Goal: Transaction & Acquisition: Download file/media

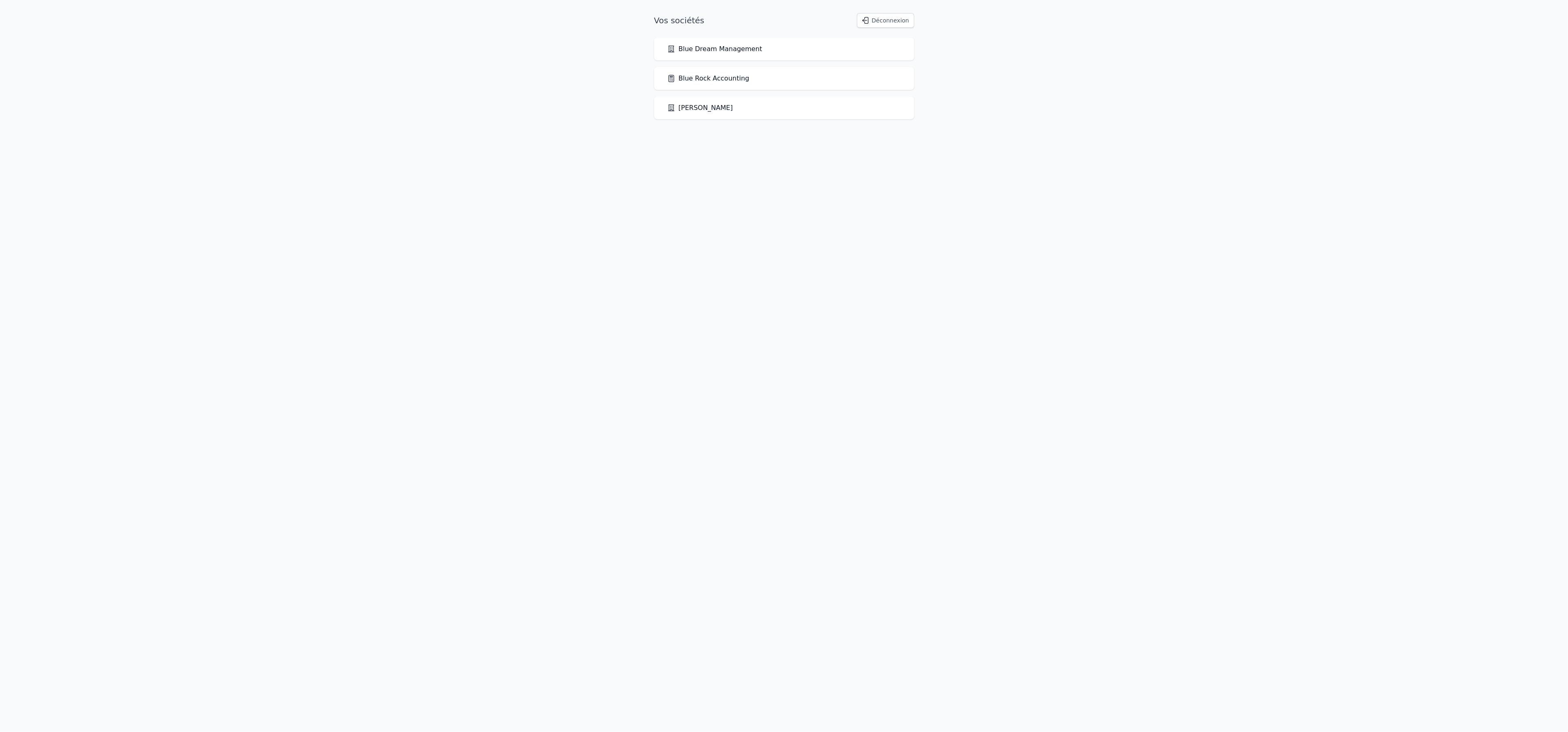
click at [737, 80] on link "Blue Rock Accounting" at bounding box center [708, 79] width 82 height 10
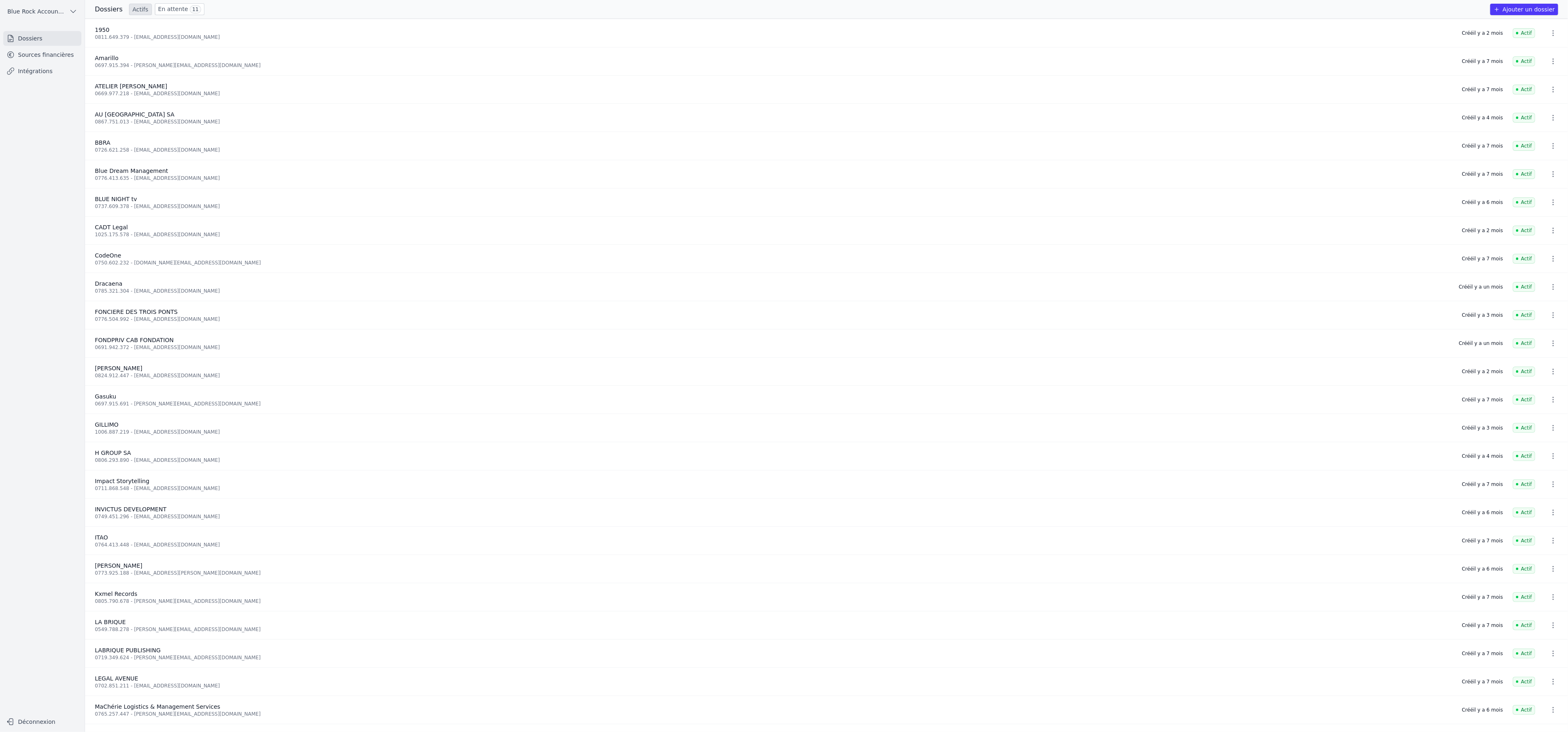
click at [49, 50] on link "Sources financières" at bounding box center [42, 55] width 78 height 15
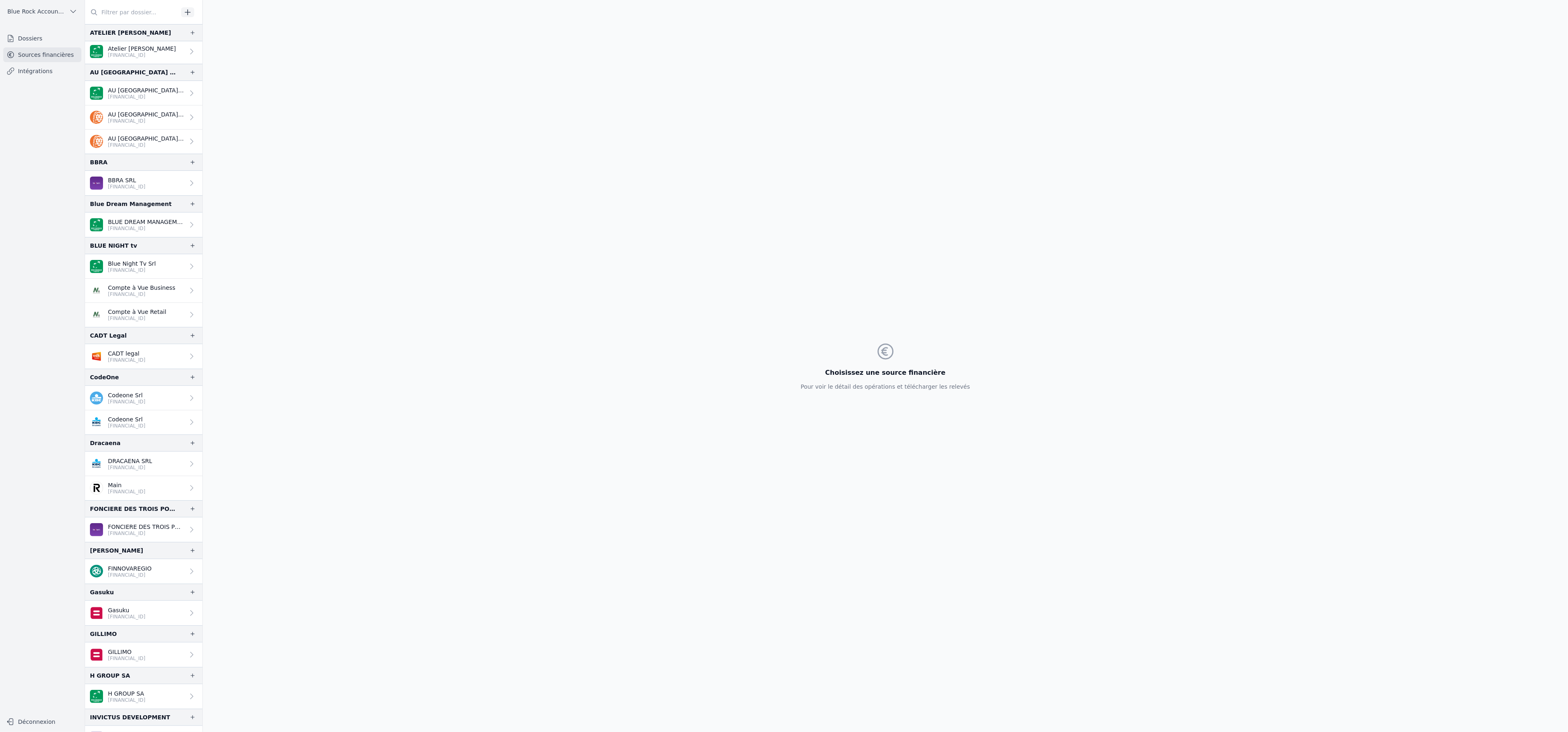
scroll to position [89, 0]
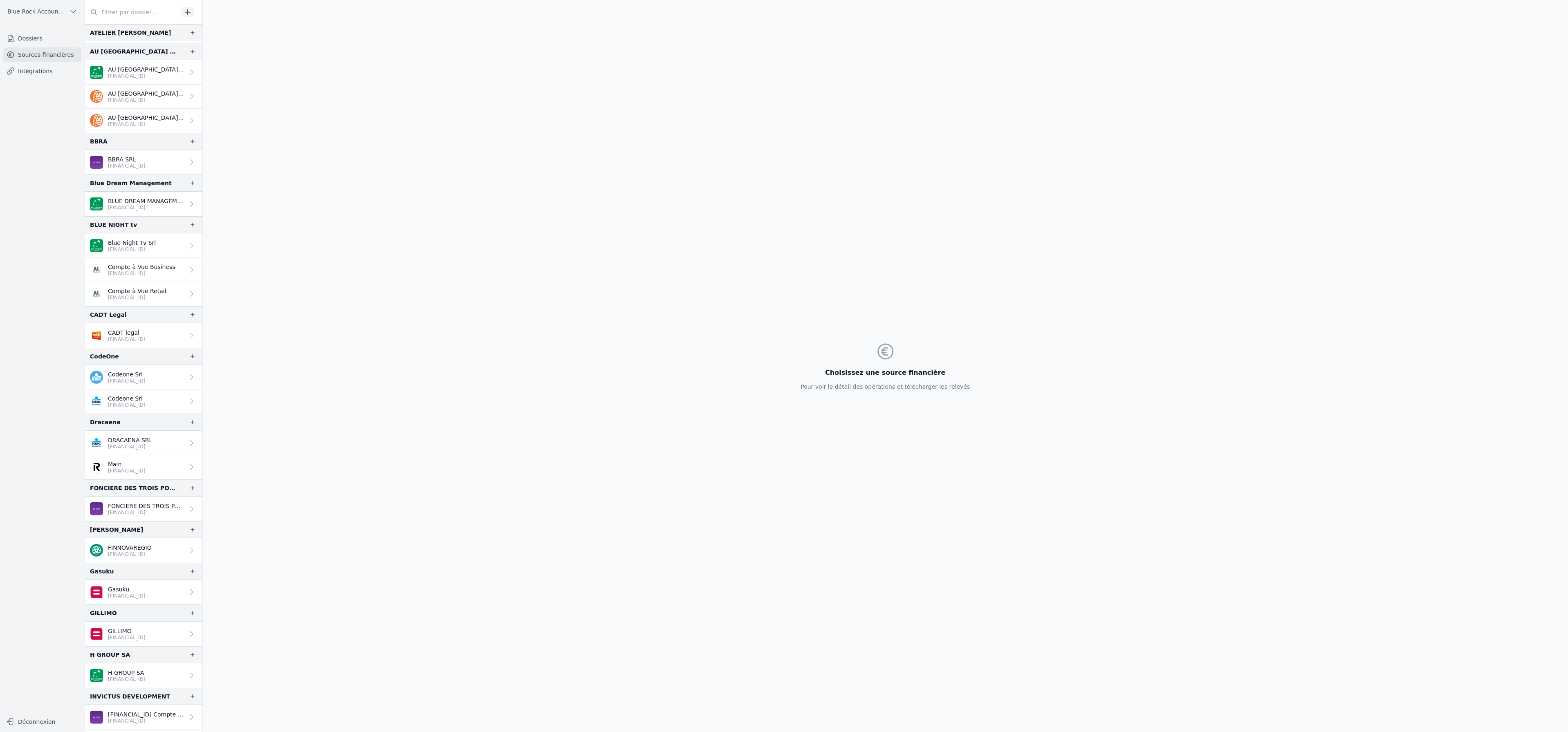
click at [161, 199] on p "BLUE DREAM MANAGEMENT SRL" at bounding box center [146, 201] width 76 height 8
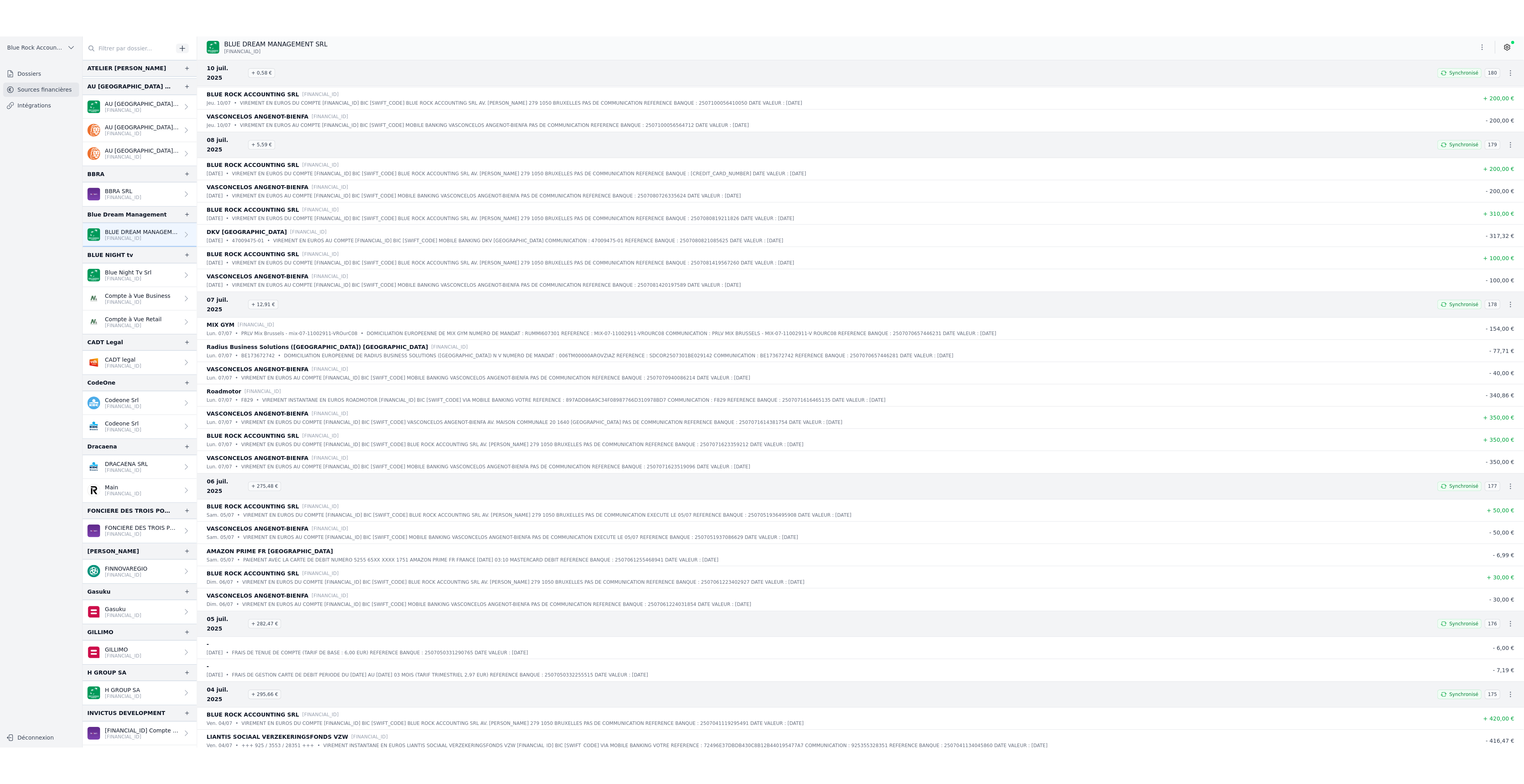
scroll to position [3436, 0]
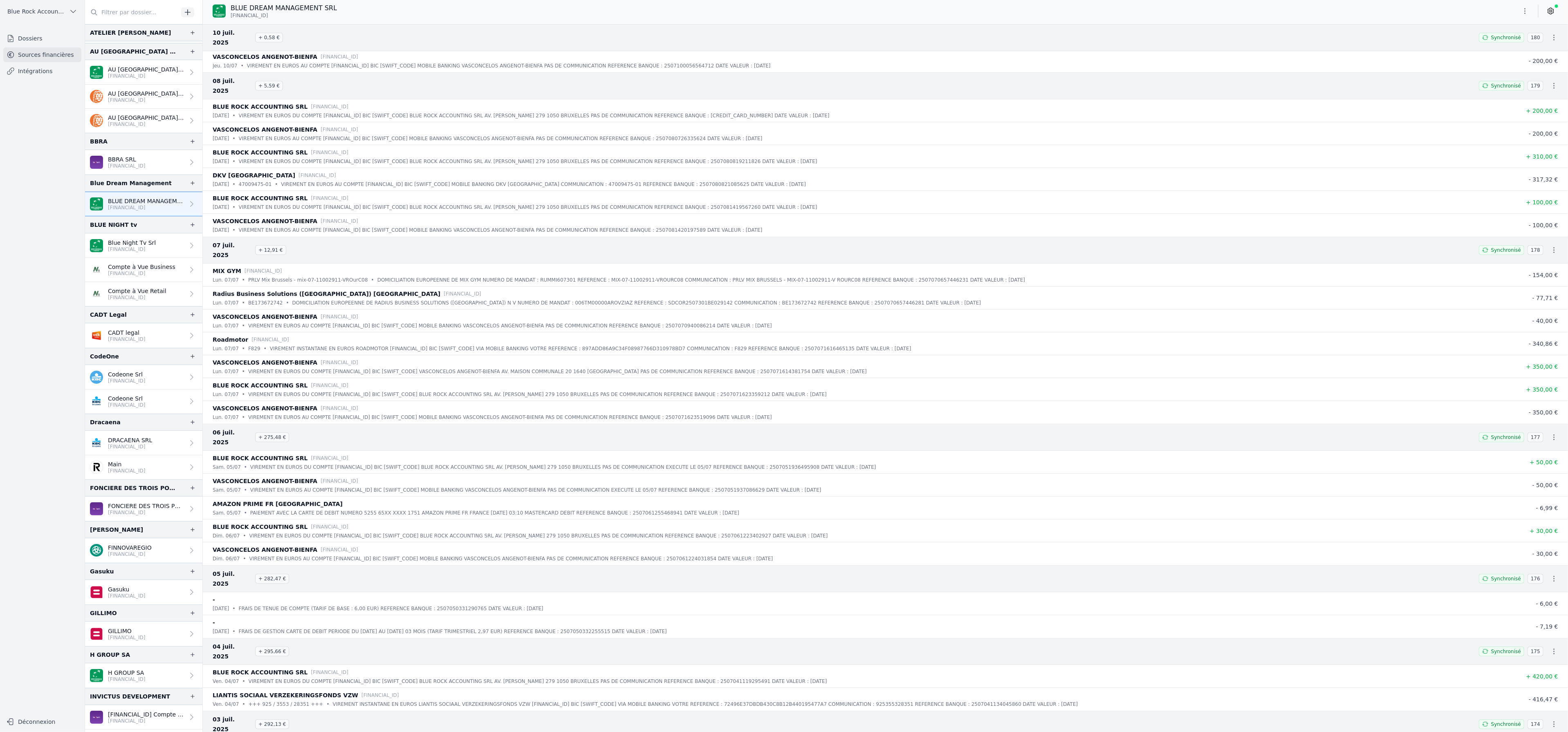
click at [1527, 13] on icon "button" at bounding box center [1525, 10] width 8 height 8
click at [1502, 44] on button "Exporter" at bounding box center [1505, 43] width 59 height 15
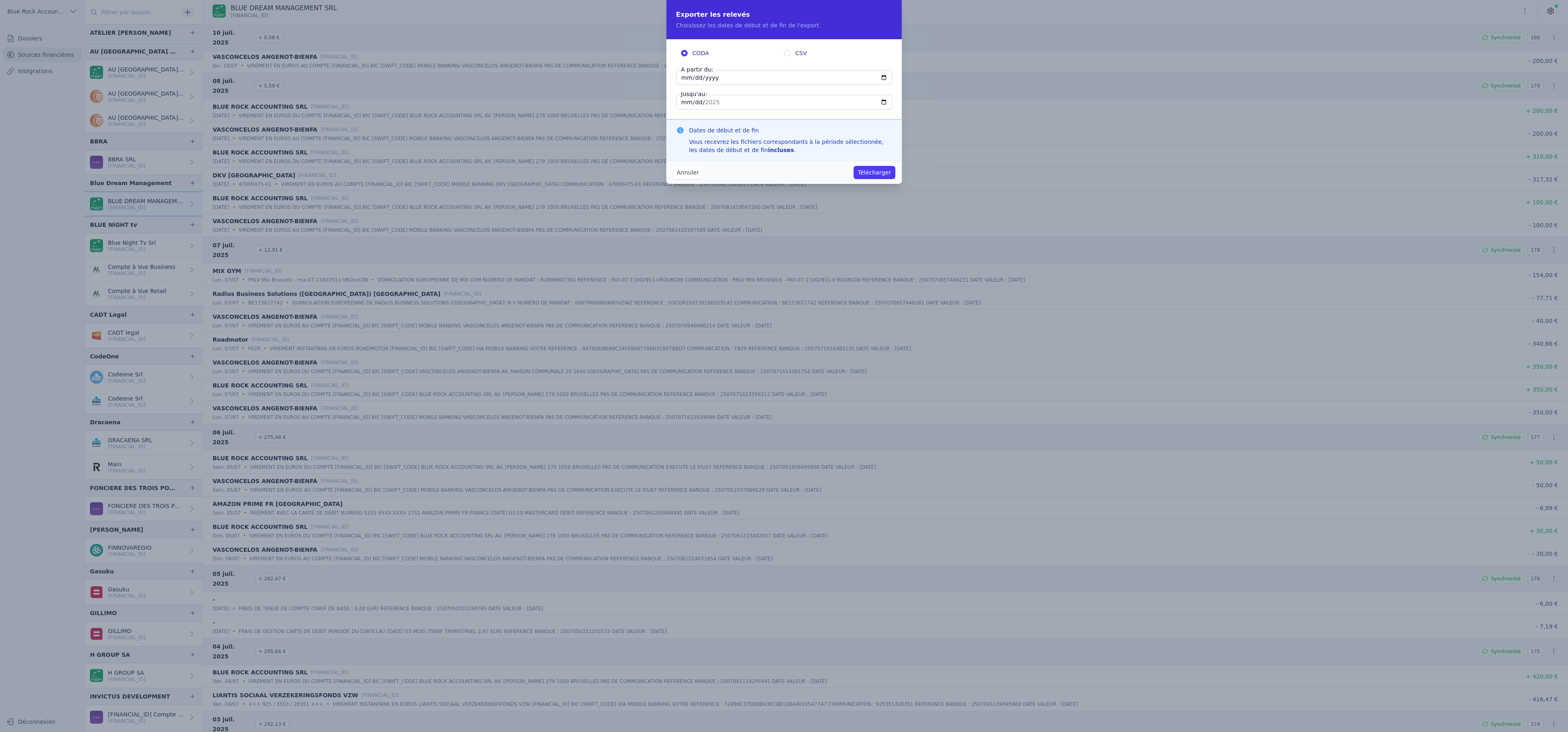
click at [739, 75] on input "[DATE]" at bounding box center [784, 77] width 216 height 15
type input "[DATE]"
click at [790, 55] on label "CSV" at bounding box center [835, 52] width 103 height 8
click at [790, 55] on input "CSV" at bounding box center [787, 53] width 7 height 7
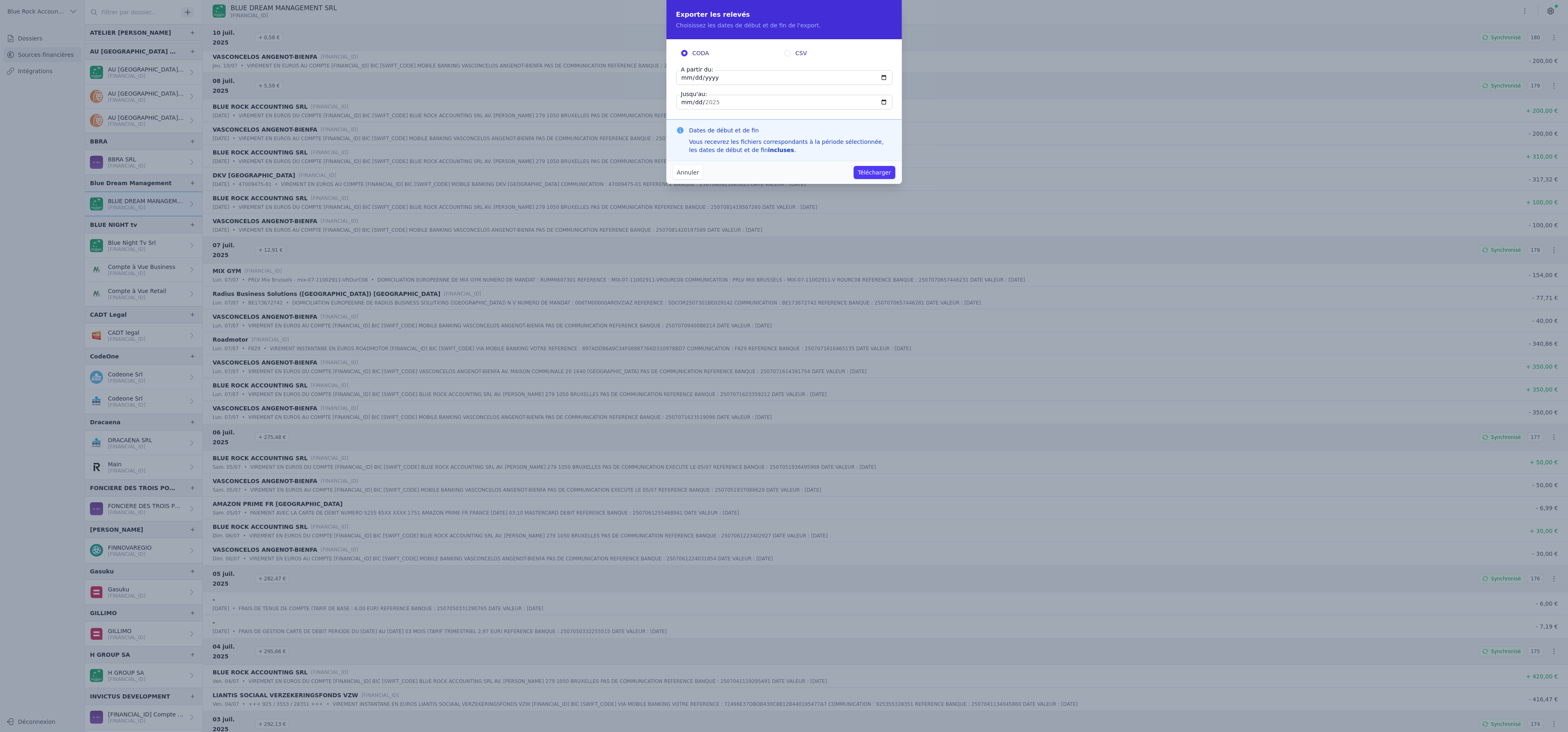
radio input "true"
radio input "false"
click at [879, 177] on button "Télécharger" at bounding box center [874, 172] width 41 height 13
